Goal: Find specific page/section: Find specific page/section

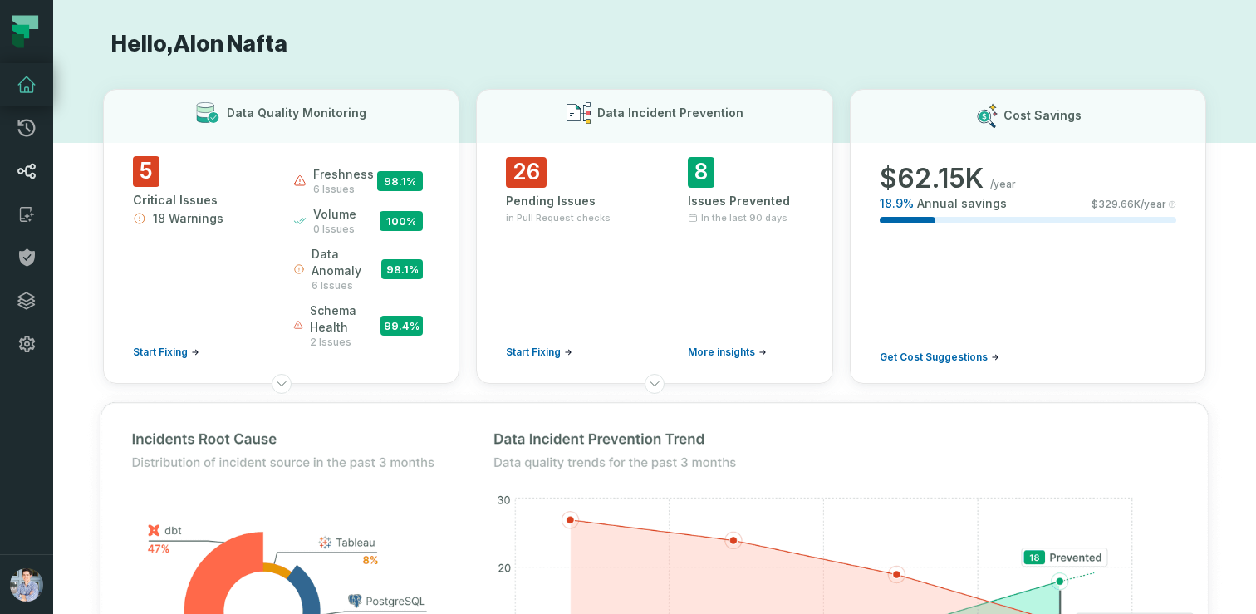
click at [25, 165] on icon at bounding box center [27, 171] width 20 height 20
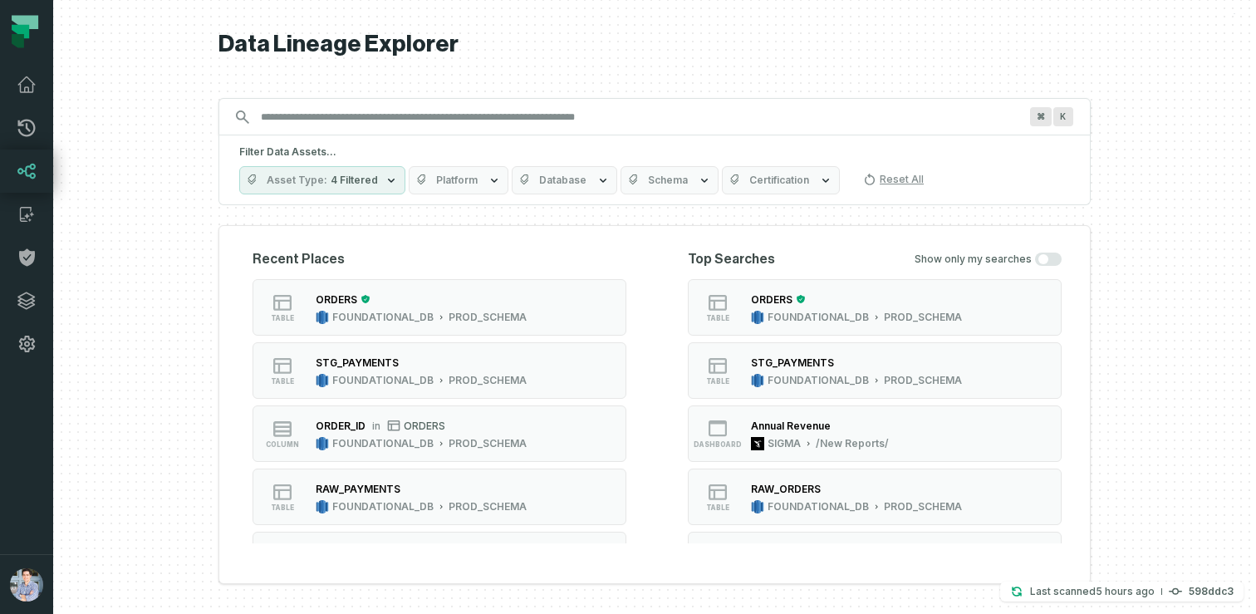
click at [464, 180] on span "Platform" at bounding box center [457, 180] width 42 height 13
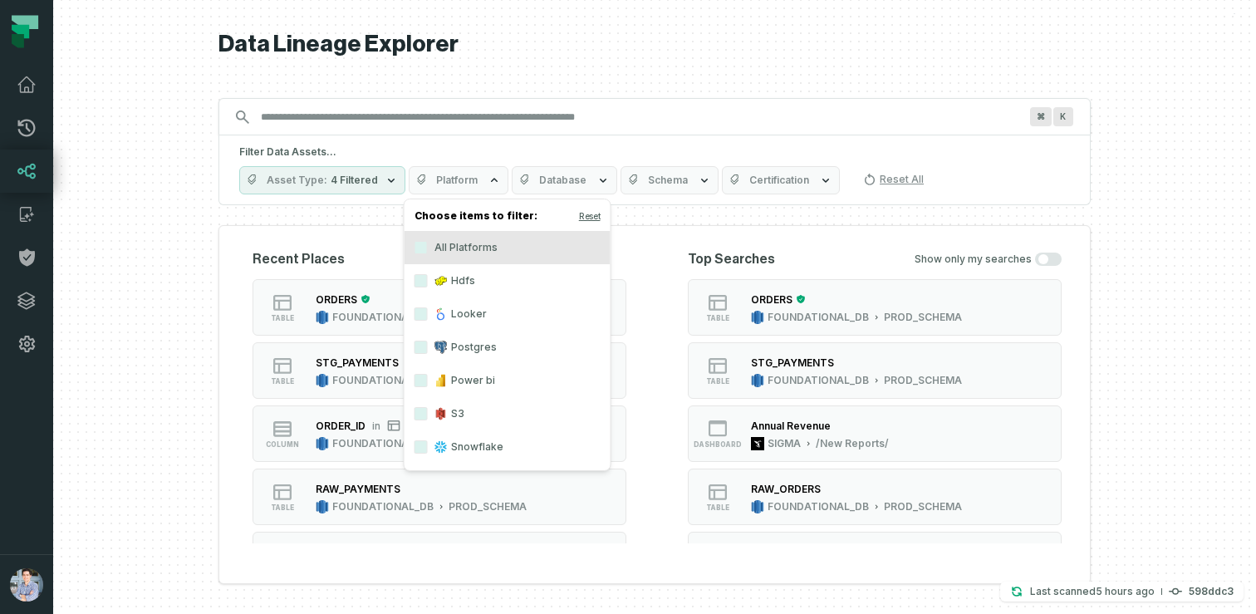
click at [454, 285] on label "Hdfs" at bounding box center [508, 280] width 206 height 33
click at [428, 285] on button "Hdfs" at bounding box center [420, 280] width 13 height 13
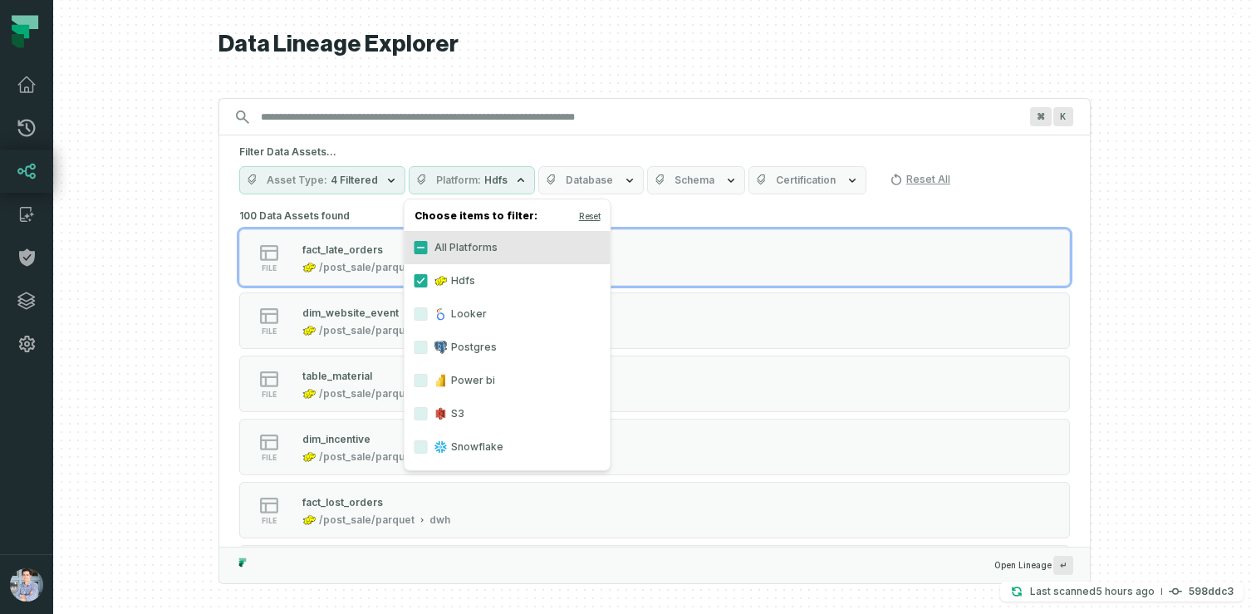
click at [184, 347] on div at bounding box center [654, 307] width 1203 height 614
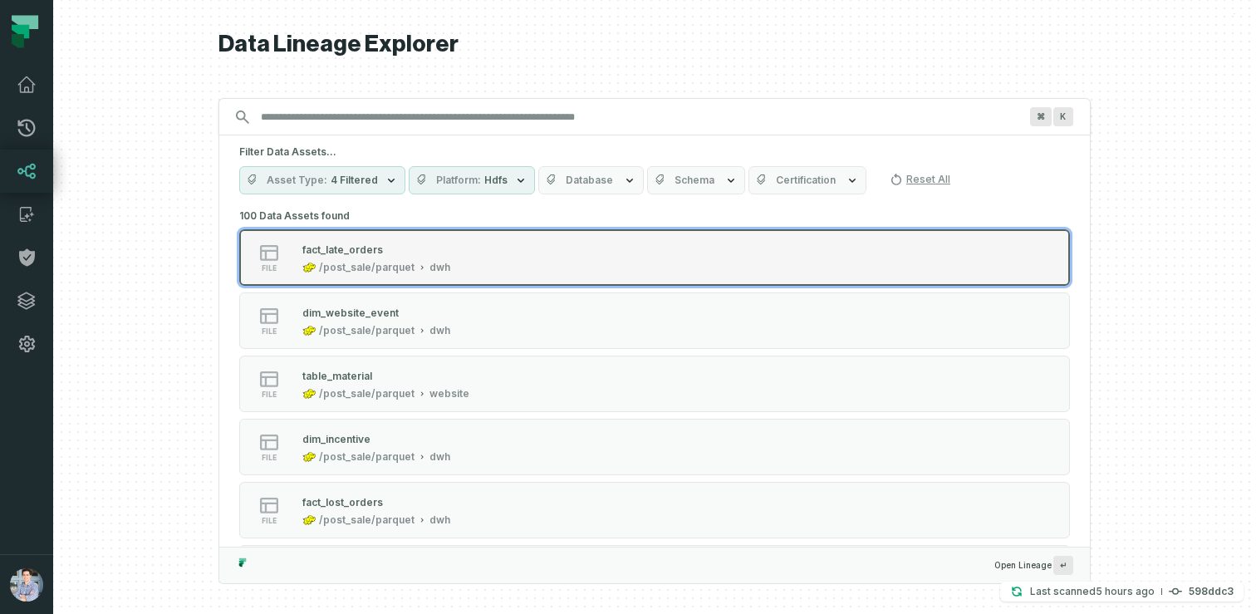
click at [371, 251] on div "fact_late_orders" at bounding box center [342, 249] width 81 height 12
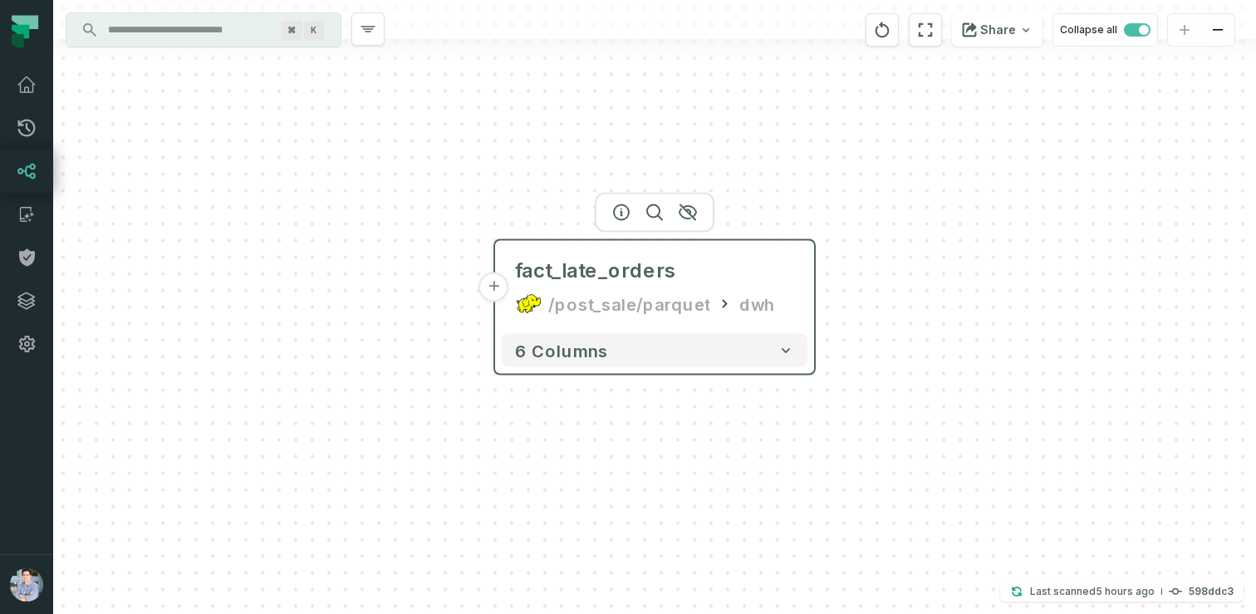
click at [492, 287] on button "+" at bounding box center [494, 287] width 30 height 30
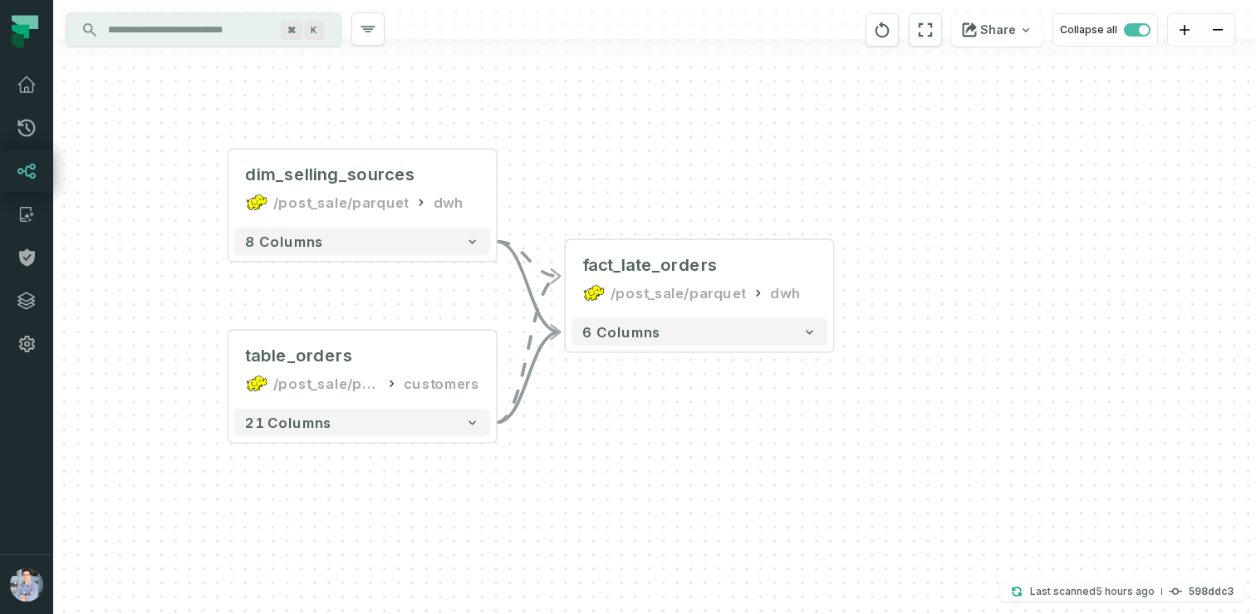
drag, startPoint x: 745, startPoint y: 351, endPoint x: 434, endPoint y: 302, distance: 314.5
click at [434, 302] on div "dim_selling_sources /post_sale/parquet dwh + 8 columns + table_orders /post_sal…" at bounding box center [654, 307] width 1203 height 614
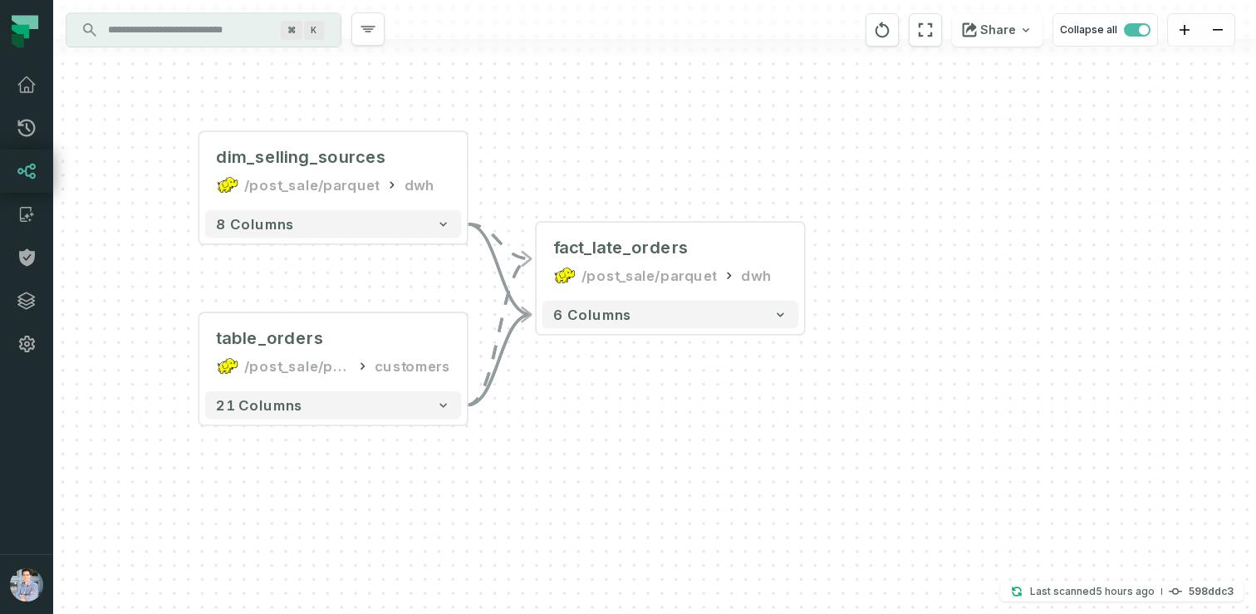
drag, startPoint x: 717, startPoint y: 430, endPoint x: 670, endPoint y: 405, distance: 53.5
click at [670, 405] on div "dim_selling_sources /post_sale/parquet dwh + 8 columns + table_orders /post_sal…" at bounding box center [654, 307] width 1203 height 614
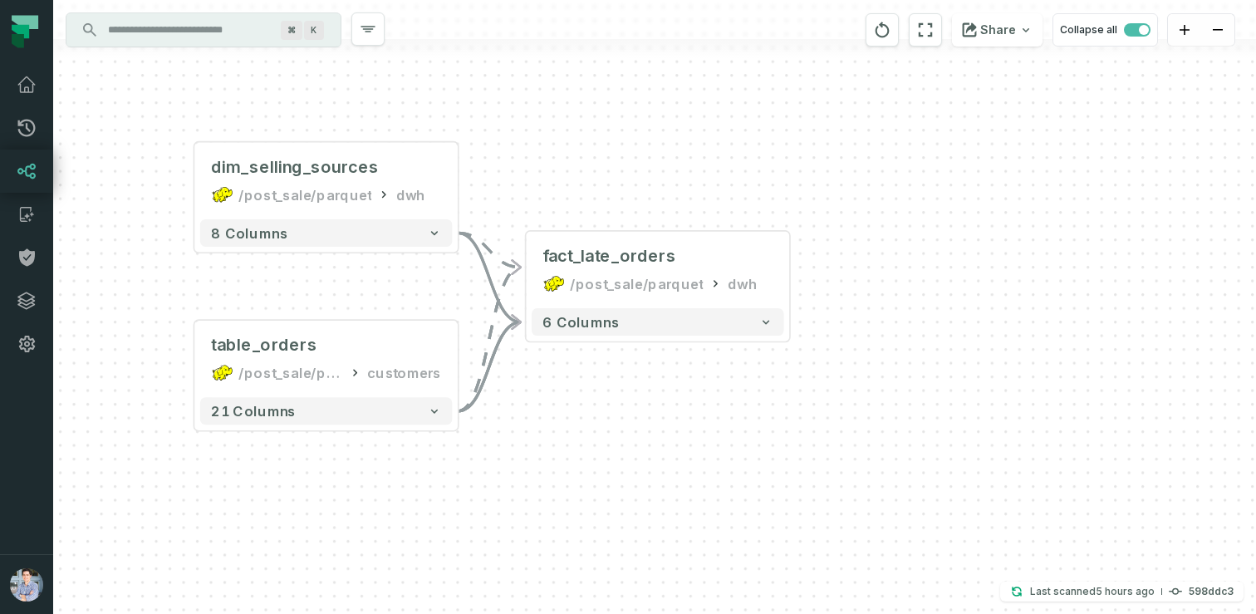
click at [204, 37] on input "Discovery Provider cmdk menu" at bounding box center [188, 30] width 181 height 27
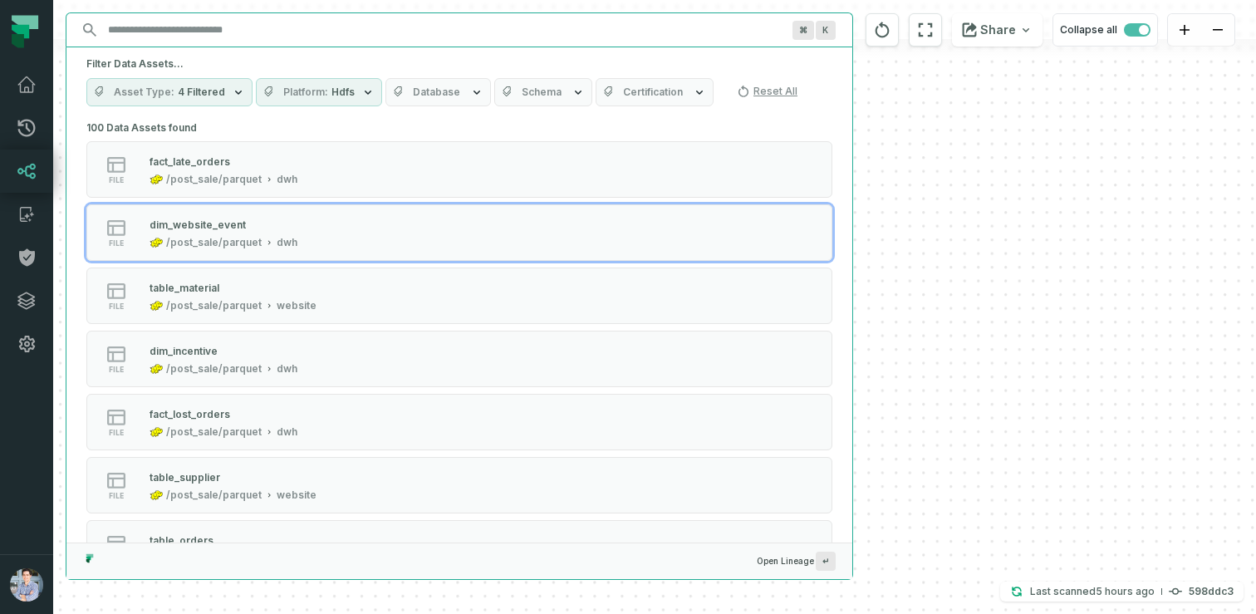
click at [935, 194] on div "dim_selling_sources /post_sale/parquet dwh + 8 columns + table_orders /post_sal…" at bounding box center [654, 307] width 1203 height 614
